Goal: Task Accomplishment & Management: Manage account settings

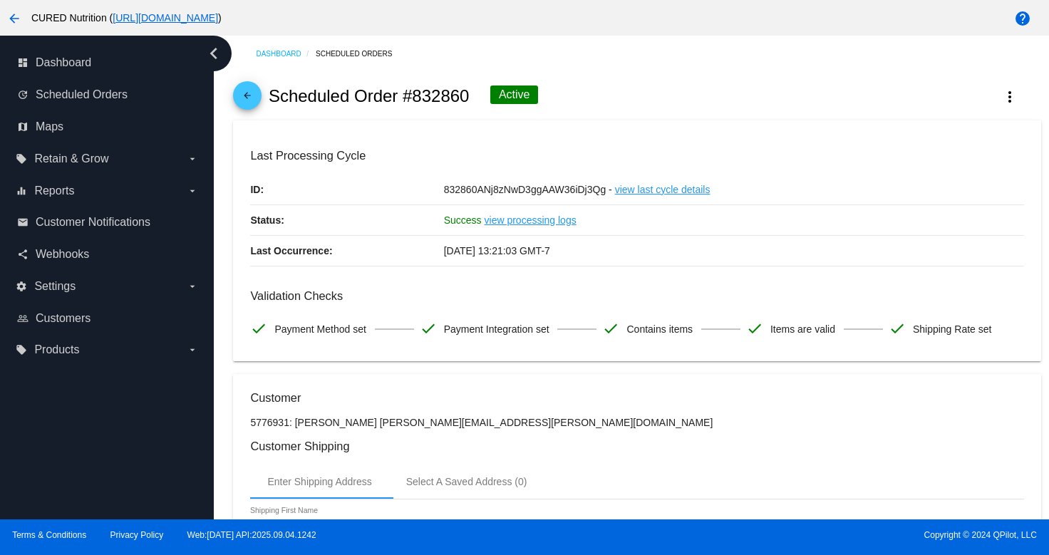
click at [252, 99] on mat-icon "arrow_back" at bounding box center [247, 99] width 17 height 17
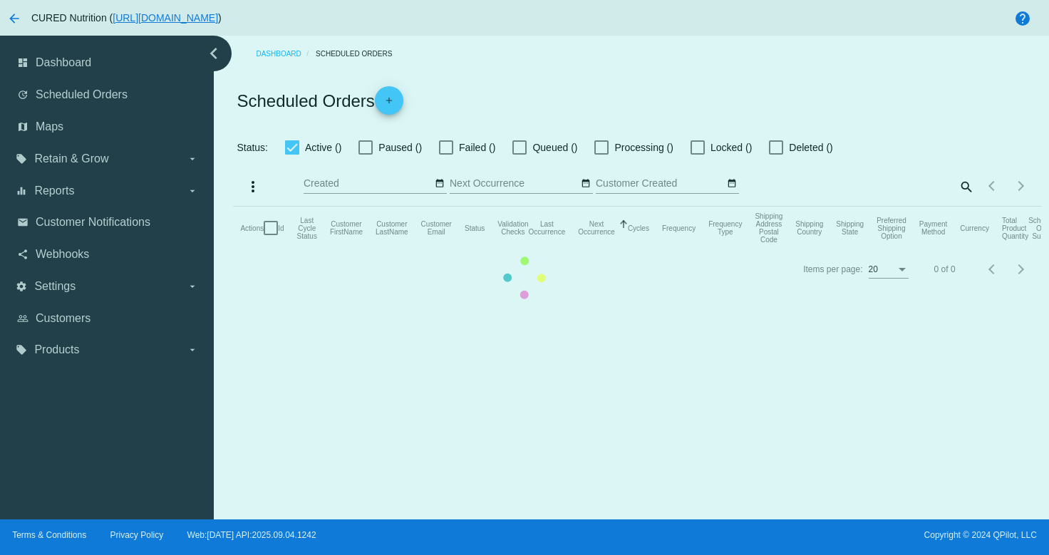
checkbox input "true"
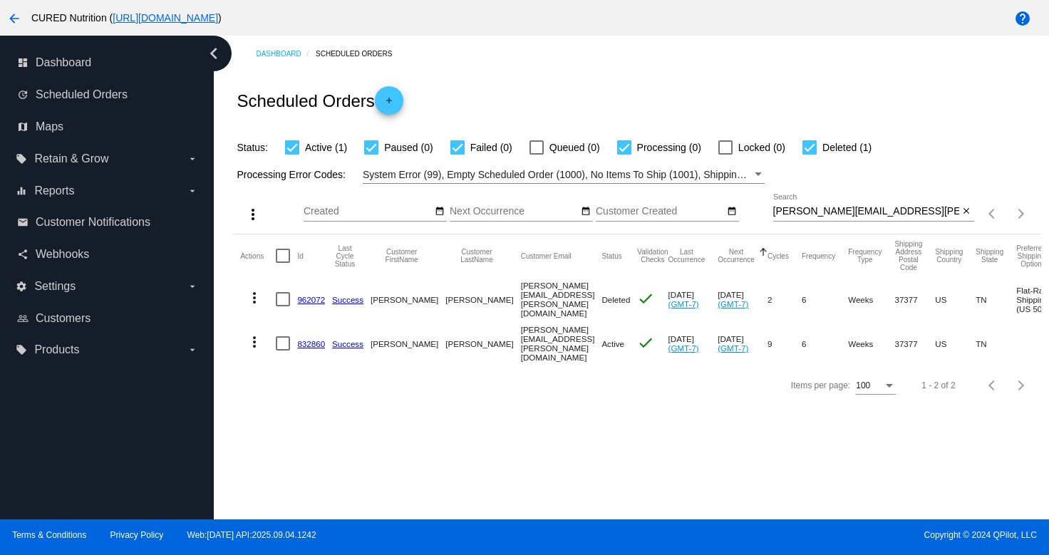
click at [831, 215] on input "[PERSON_NAME][EMAIL_ADDRESS][PERSON_NAME][DOMAIN_NAME]" at bounding box center [866, 211] width 186 height 11
paste input "[EMAIL_ADDRESS]"
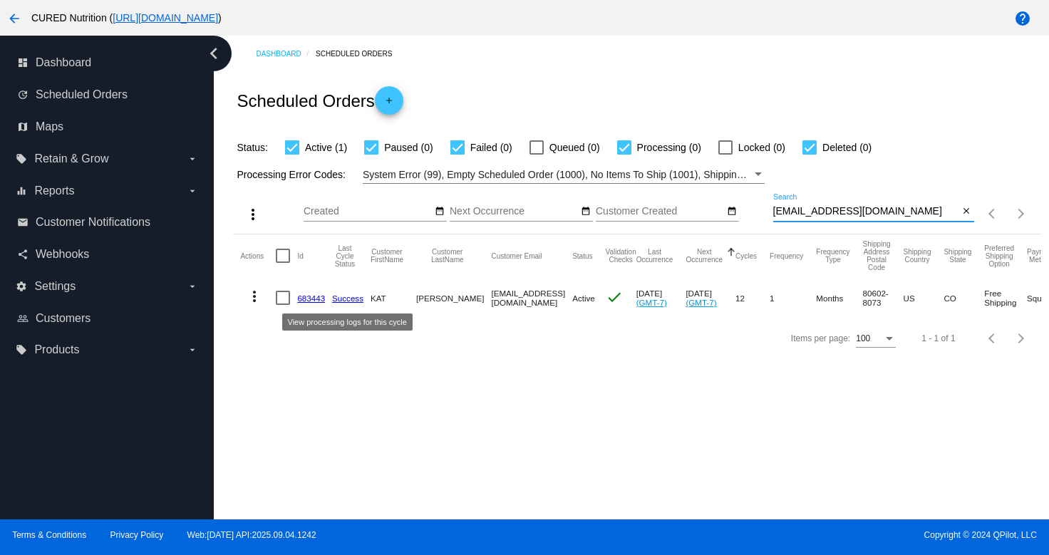
type input "[EMAIL_ADDRESS][DOMAIN_NAME]"
click at [311, 298] on link "683443" at bounding box center [311, 298] width 28 height 9
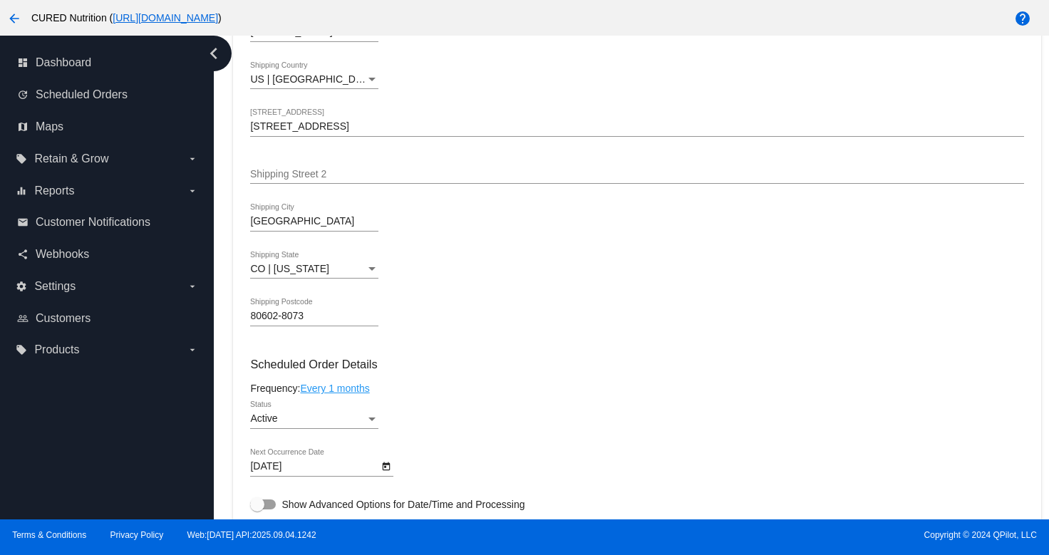
scroll to position [602, 0]
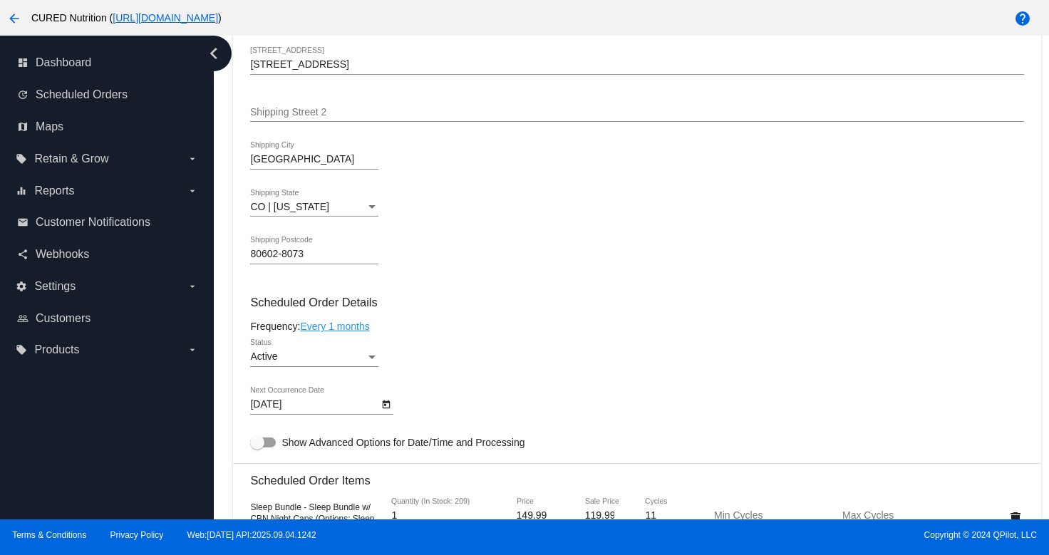
click at [386, 409] on icon "Open calendar" at bounding box center [387, 405] width 8 height 9
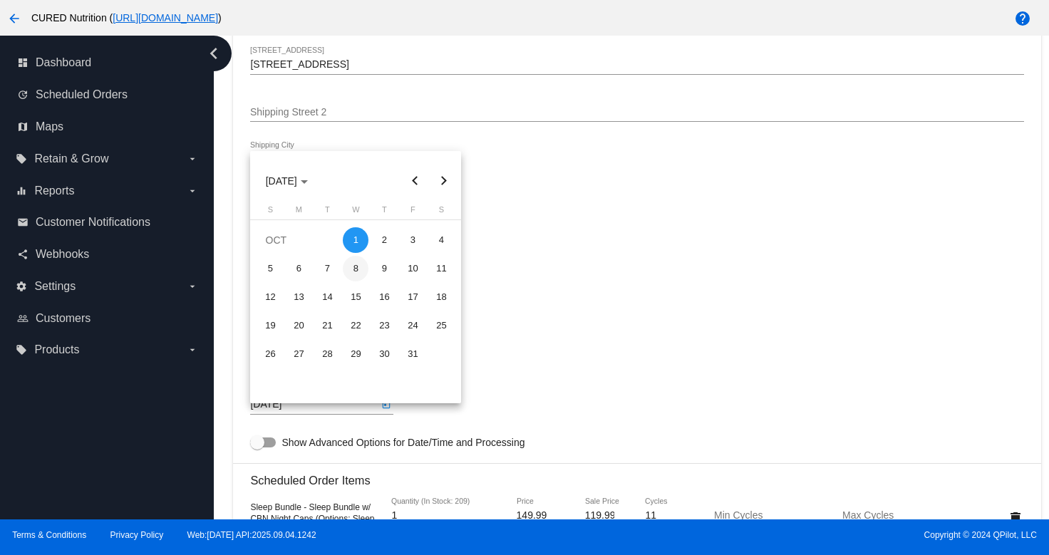
click at [356, 272] on div "8" at bounding box center [356, 269] width 26 height 26
type input "[DATE]"
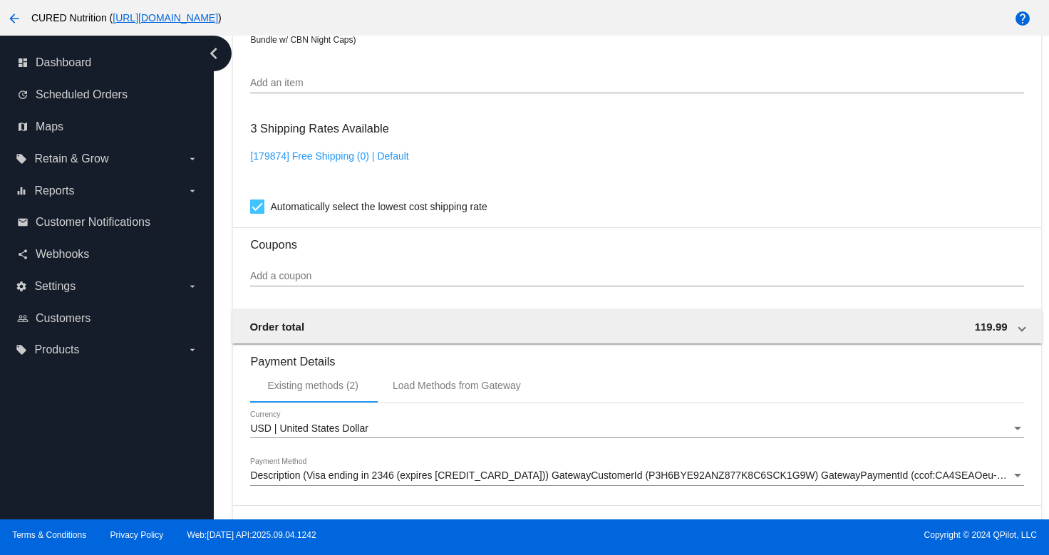
scroll to position [1293, 0]
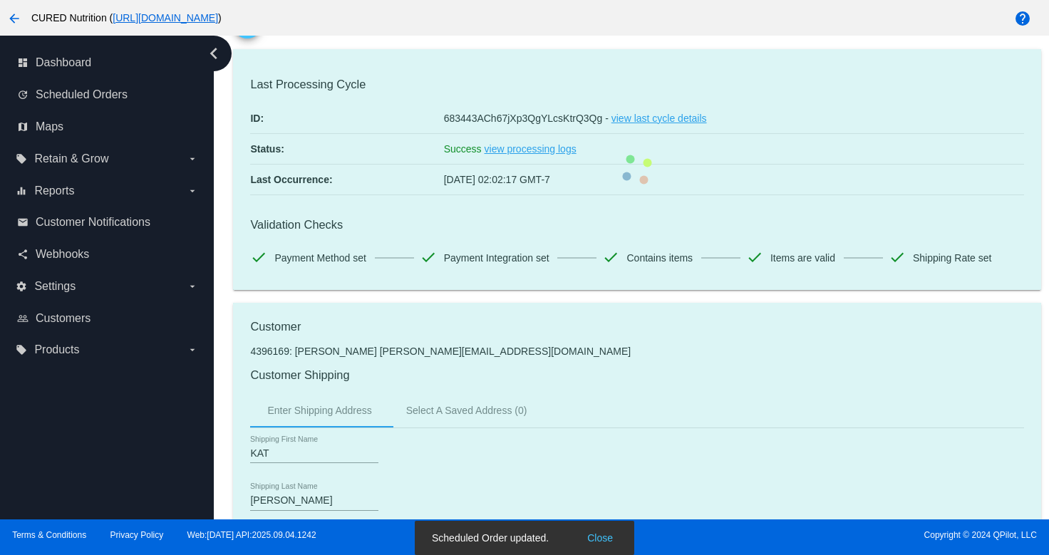
scroll to position [0, 0]
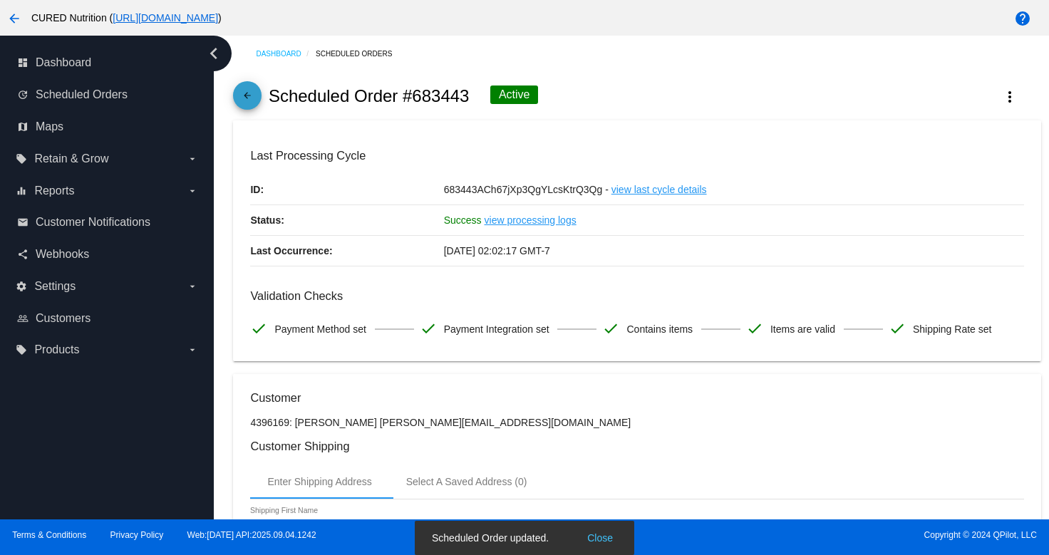
click at [239, 94] on mat-icon "arrow_back" at bounding box center [247, 99] width 17 height 17
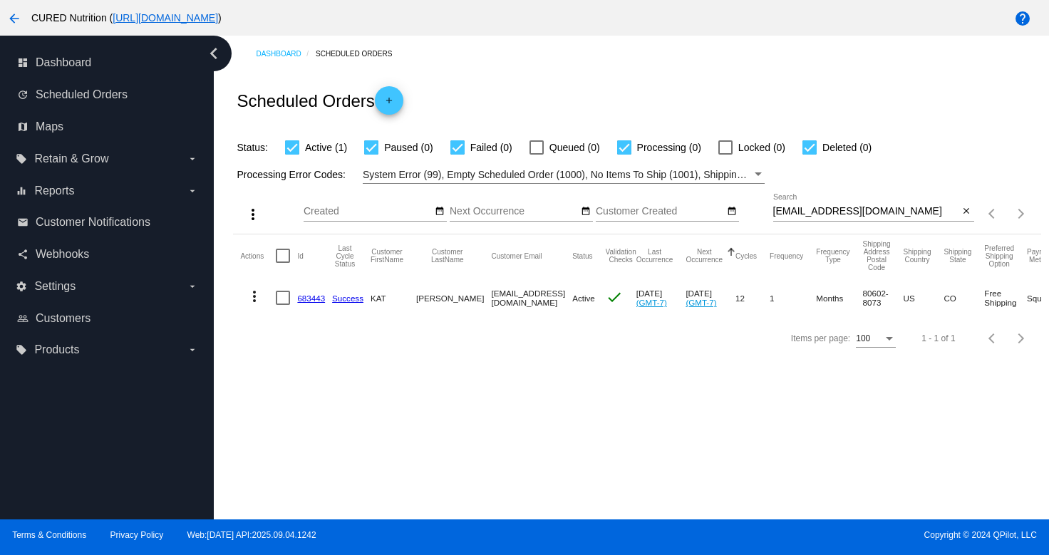
click at [825, 213] on input "[EMAIL_ADDRESS][DOMAIN_NAME]" at bounding box center [866, 211] width 186 height 11
paste input "[EMAIL_ADDRESS]"
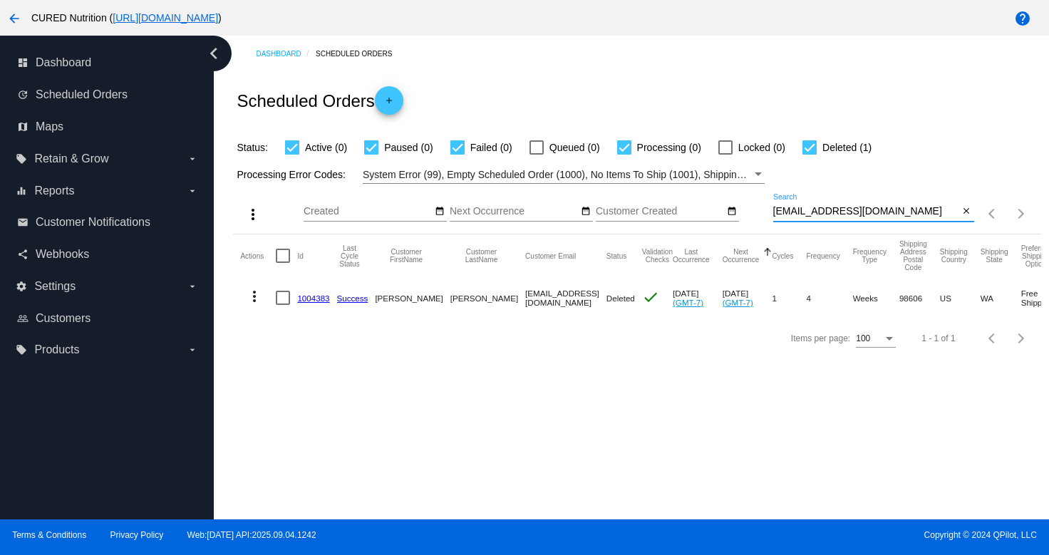
click at [810, 210] on input "[EMAIL_ADDRESS][DOMAIN_NAME]" at bounding box center [866, 211] width 186 height 11
paste input
click at [885, 214] on input "[EMAIL_ADDRESS][DOMAIN_NAME]" at bounding box center [866, 211] width 186 height 11
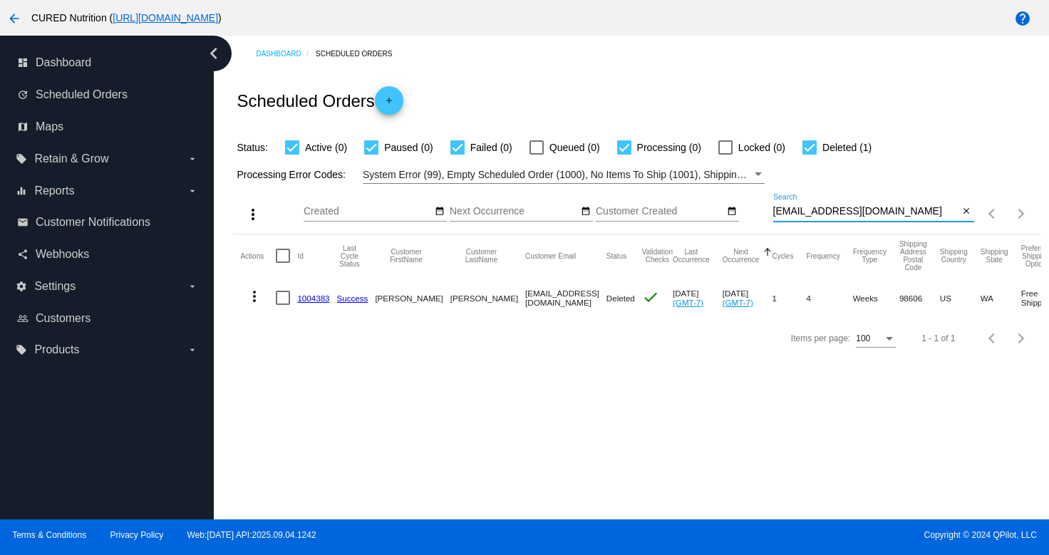
click at [885, 214] on input "[EMAIL_ADDRESS][DOMAIN_NAME]" at bounding box center [866, 211] width 186 height 11
paste input "pdelaney@lmw-cpa"
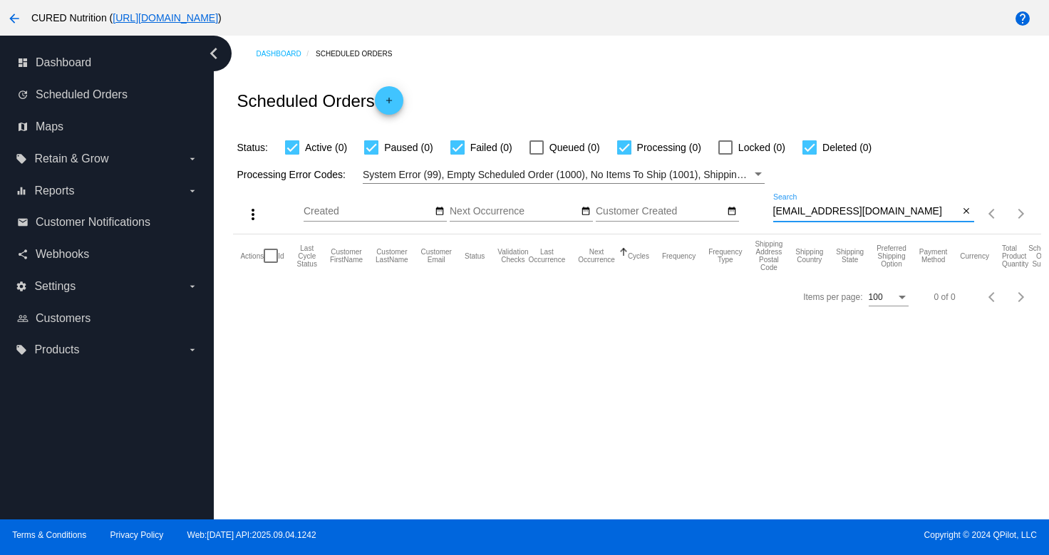
click at [850, 212] on input "[EMAIL_ADDRESS][DOMAIN_NAME]" at bounding box center [866, 211] width 186 height 11
paste input "[EMAIL_ADDRESS]"
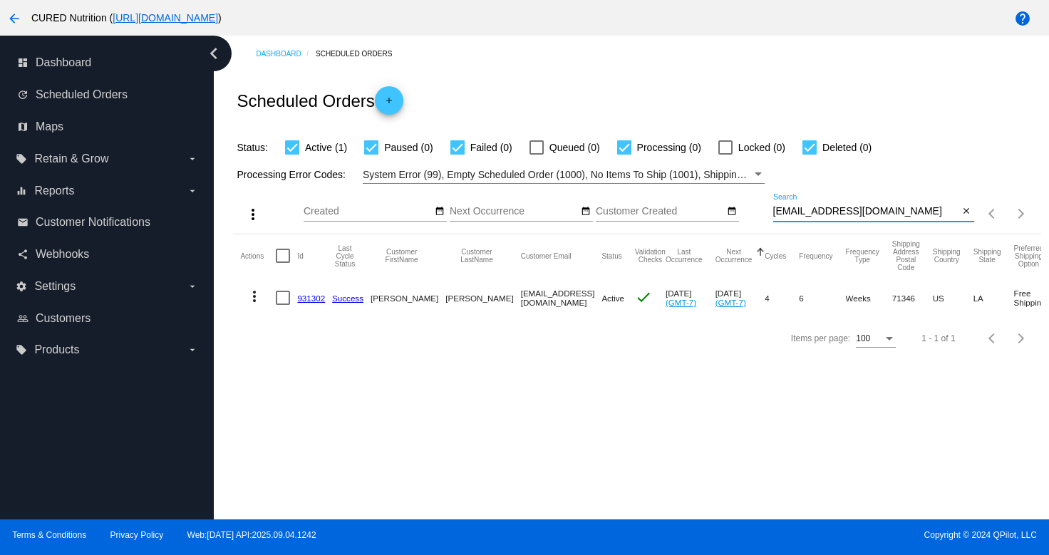
type input "[EMAIL_ADDRESS][DOMAIN_NAME]"
click at [304, 299] on link "931302" at bounding box center [311, 298] width 28 height 9
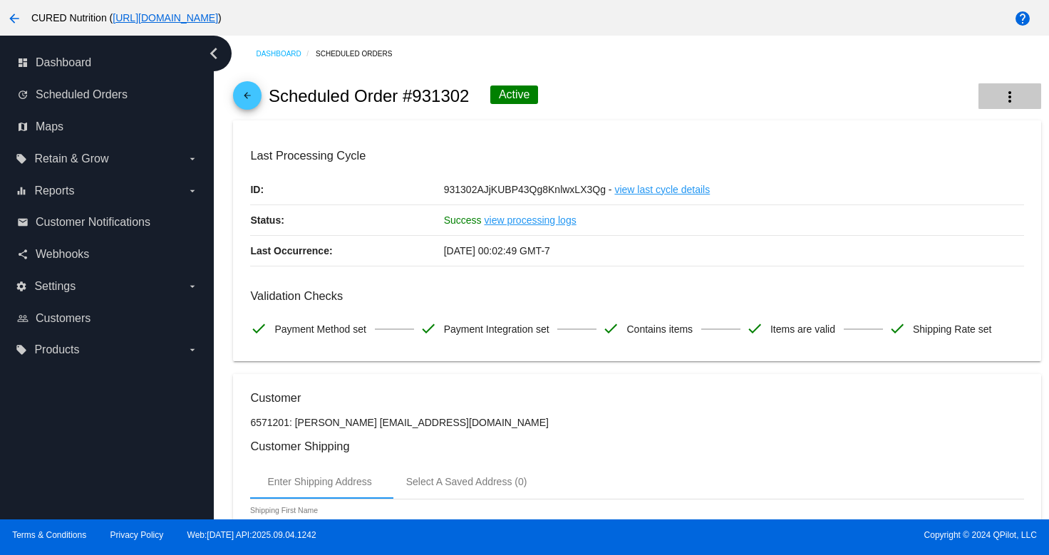
click at [1002, 91] on mat-icon "more_vert" at bounding box center [1009, 96] width 17 height 17
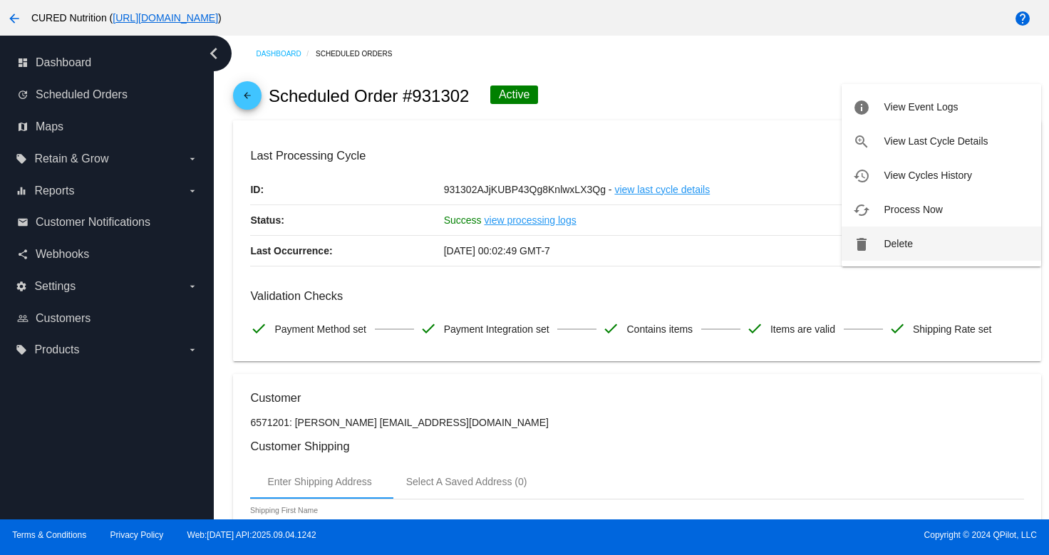
click at [895, 251] on button "delete Delete" at bounding box center [942, 244] width 200 height 34
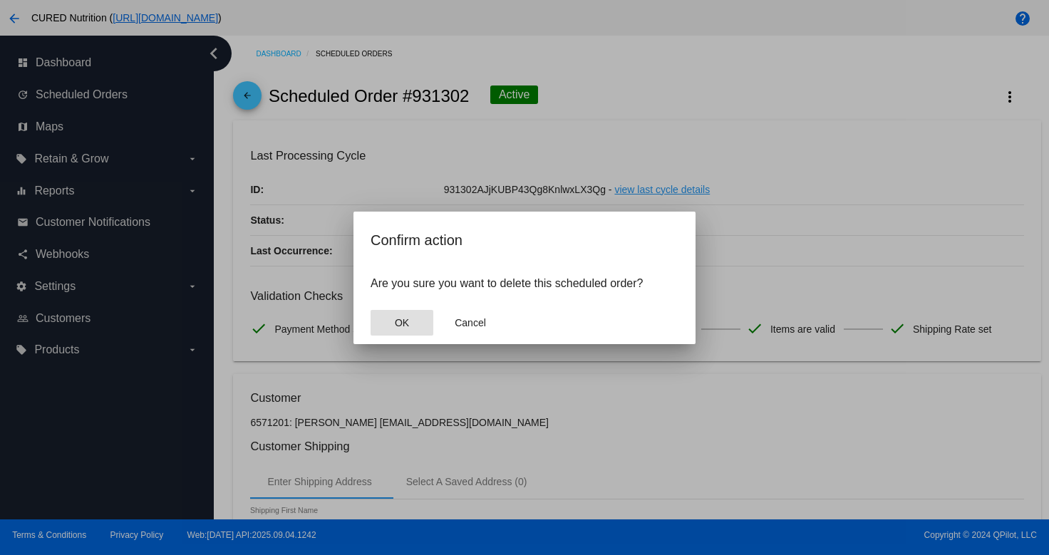
click at [429, 314] on button "OK" at bounding box center [402, 323] width 63 height 26
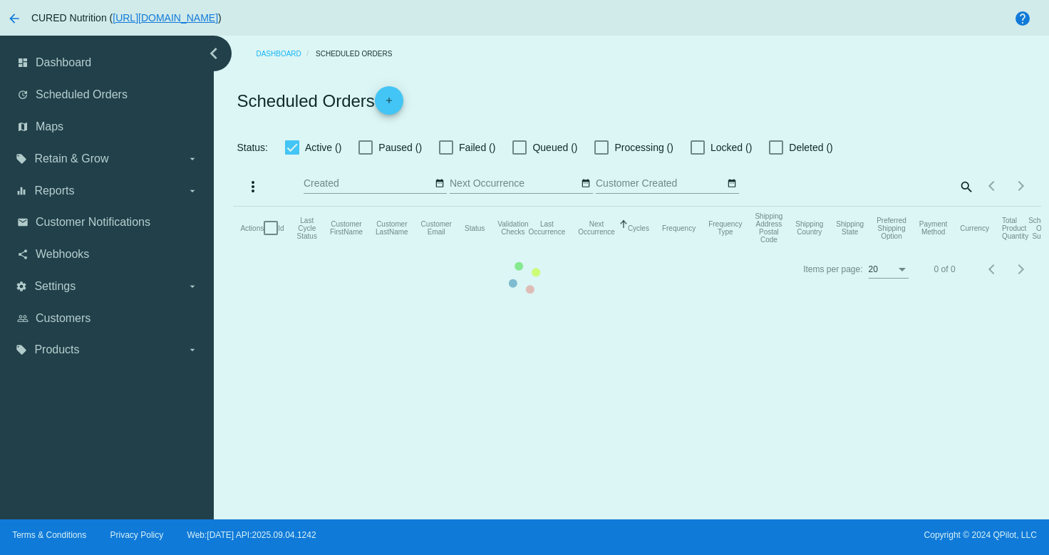
checkbox input "true"
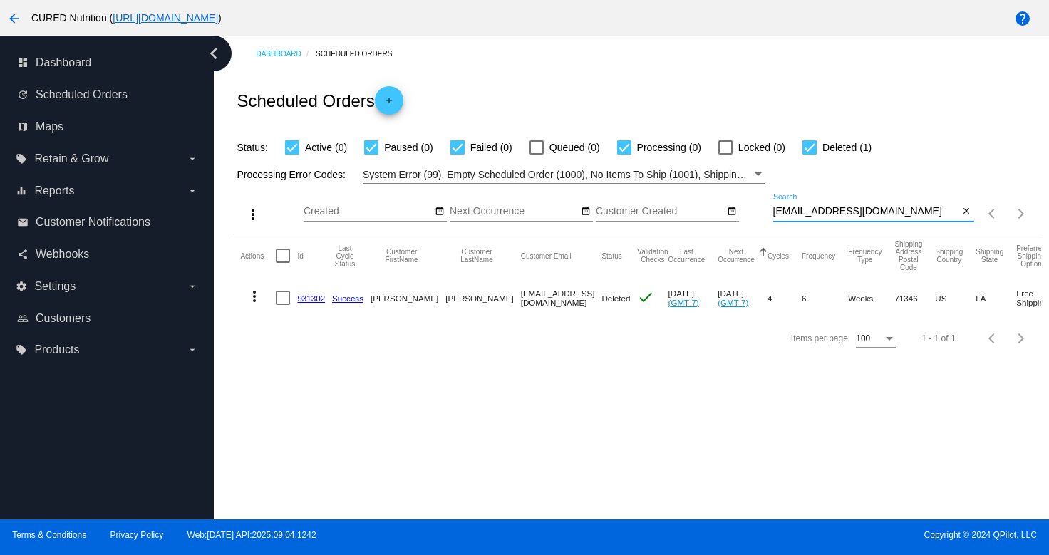
click at [825, 214] on input "[EMAIL_ADDRESS][DOMAIN_NAME]" at bounding box center [866, 211] width 186 height 11
paste input "[EMAIL_ADDRESS]"
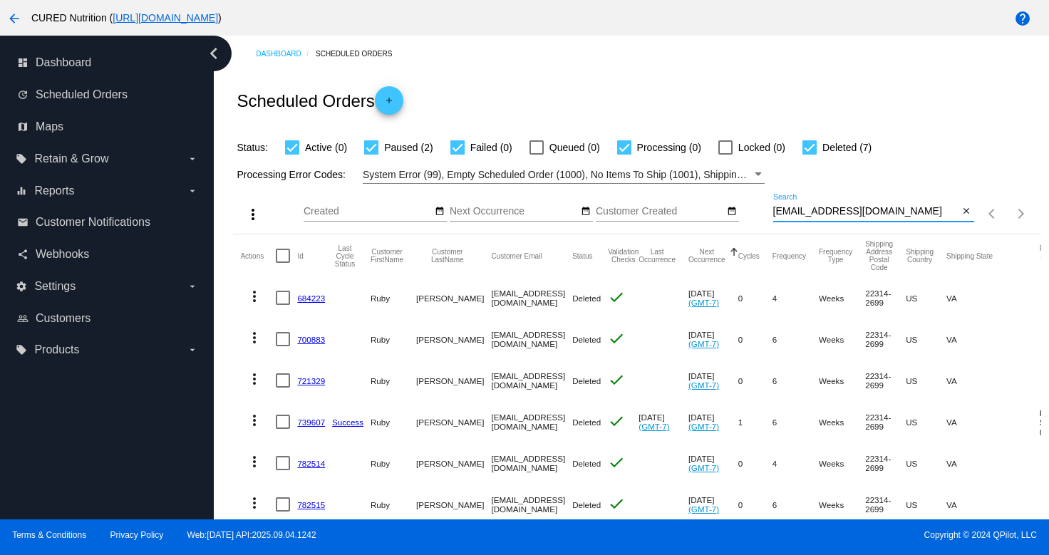
type input "[EMAIL_ADDRESS][DOMAIN_NAME]"
